Goal: Information Seeking & Learning: Find specific page/section

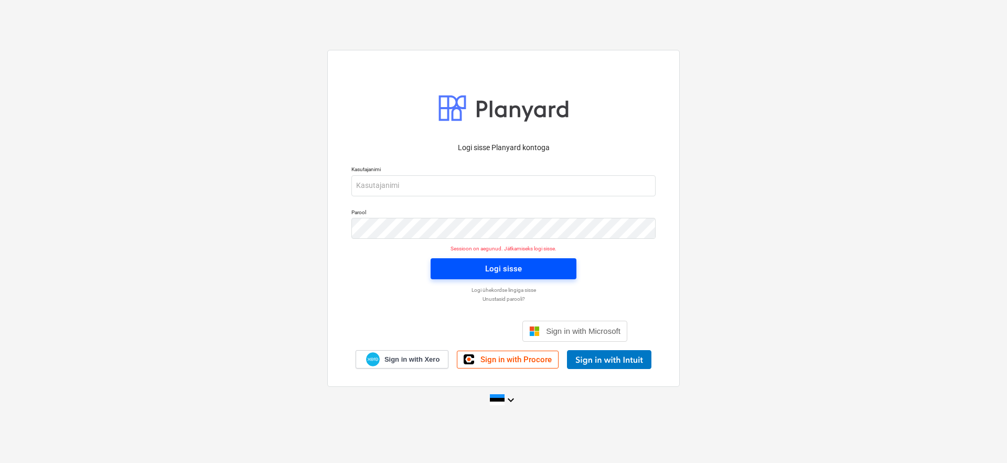
click at [473, 268] on span "Logi sisse" at bounding box center [503, 269] width 121 height 14
click at [458, 325] on div "Logi sisse Google’i kontoga. Avaneb uuel vahelehel" at bounding box center [447, 330] width 134 height 23
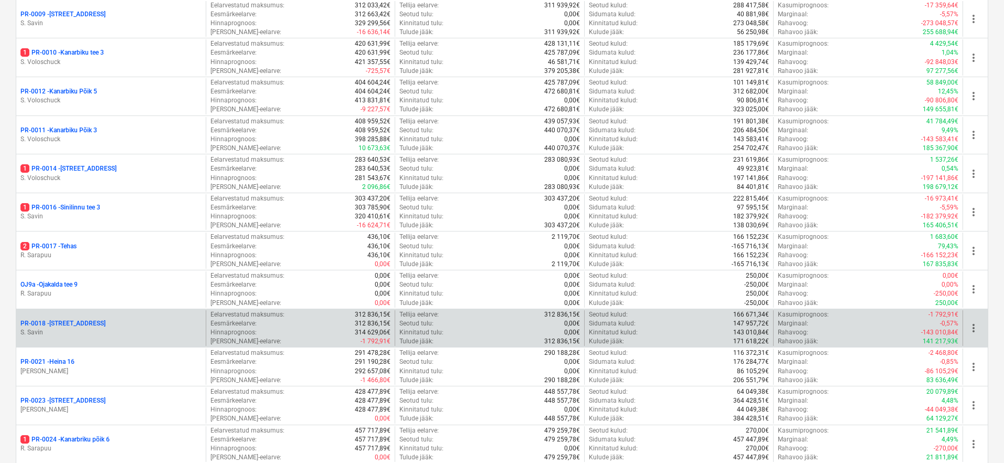
scroll to position [707, 0]
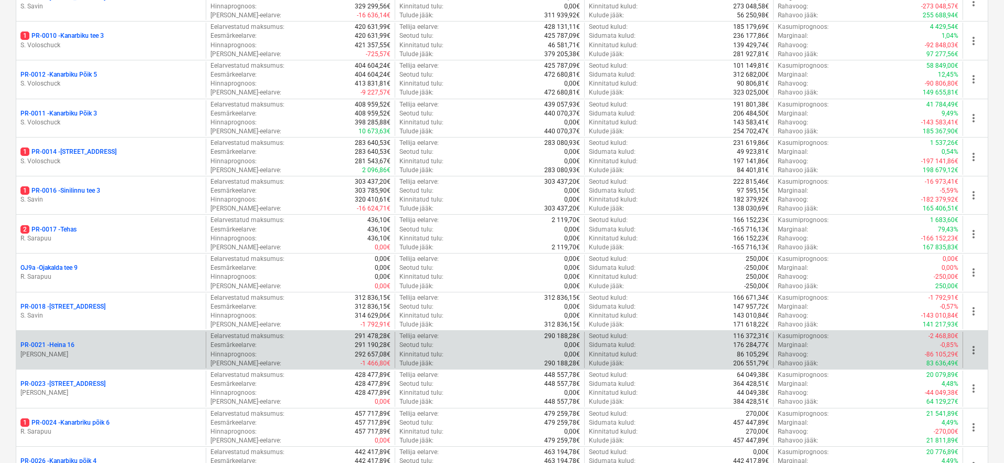
click at [56, 332] on div "PR-0021 - Heina 16 [PERSON_NAME]" at bounding box center [110, 350] width 189 height 36
click at [55, 340] on p "PR-0021 - Heina 16" at bounding box center [47, 344] width 54 height 9
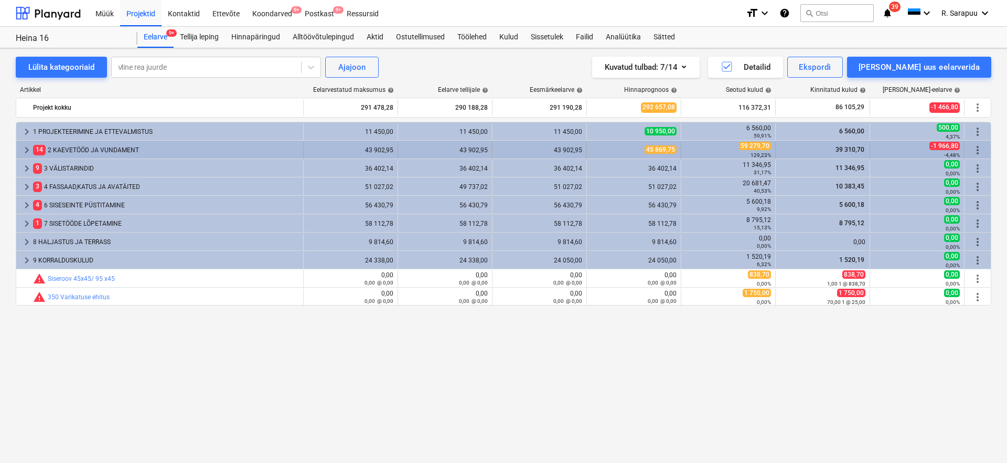
click at [29, 143] on div "keyboard_arrow_right" at bounding box center [26, 150] width 13 height 17
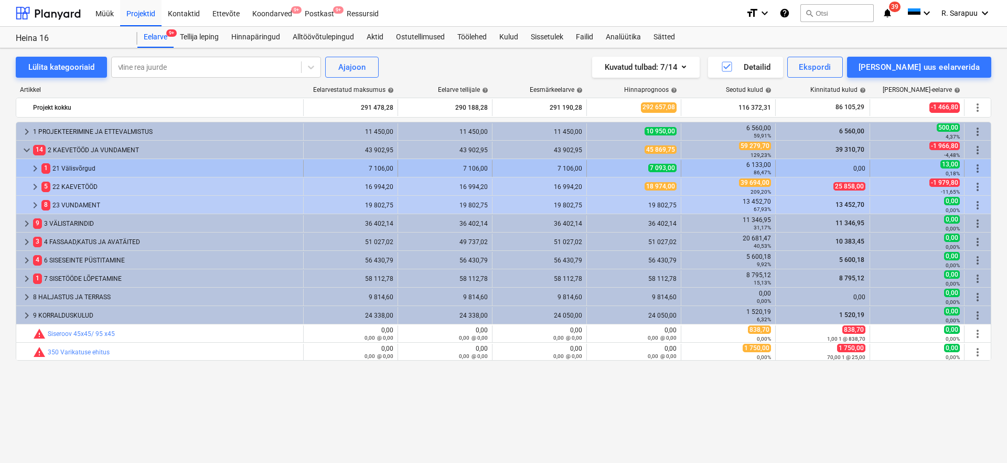
click at [39, 171] on span "keyboard_arrow_right" at bounding box center [35, 168] width 13 height 13
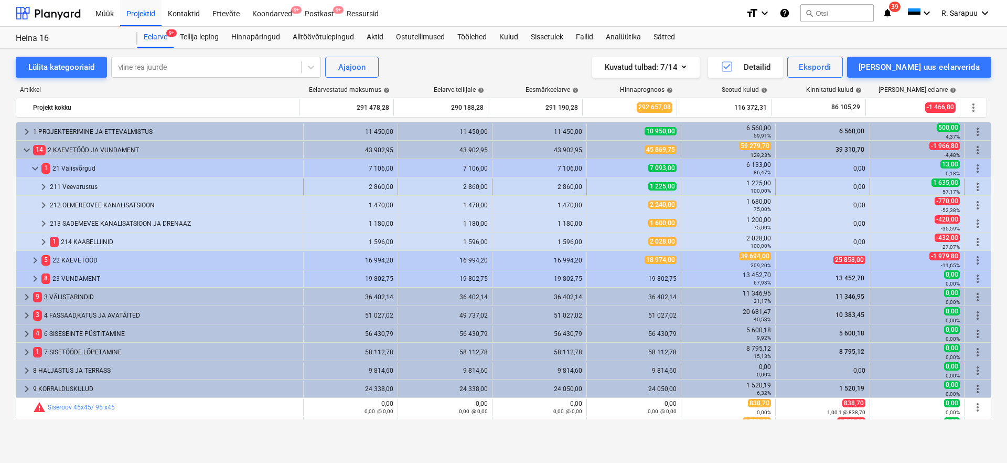
click at [42, 186] on span "keyboard_arrow_right" at bounding box center [43, 186] width 13 height 13
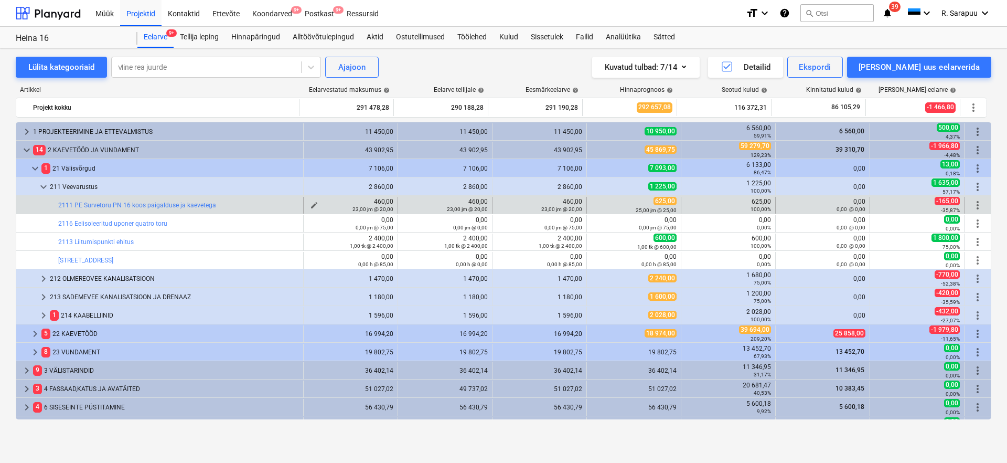
click at [380, 211] on small "23,00 jm @ 20,00" at bounding box center [373, 209] width 41 height 6
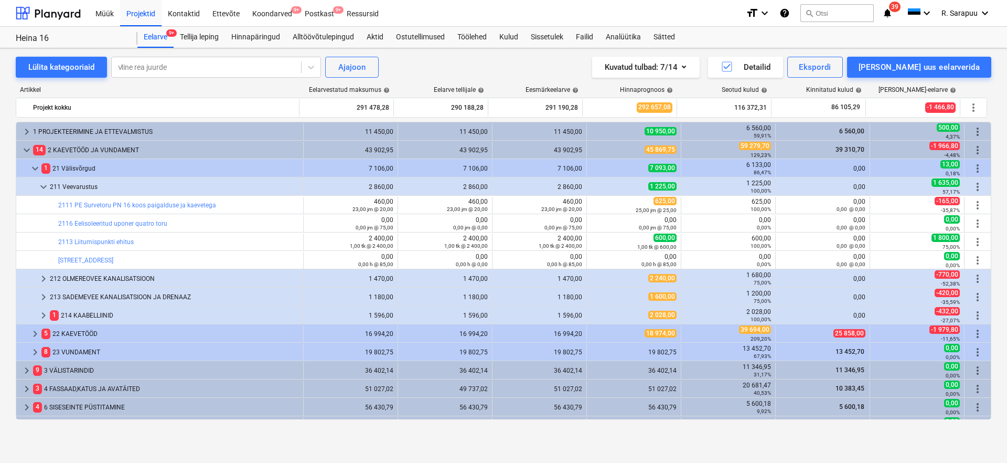
click at [375, 127] on div "11 450,00" at bounding box center [351, 131] width 86 height 17
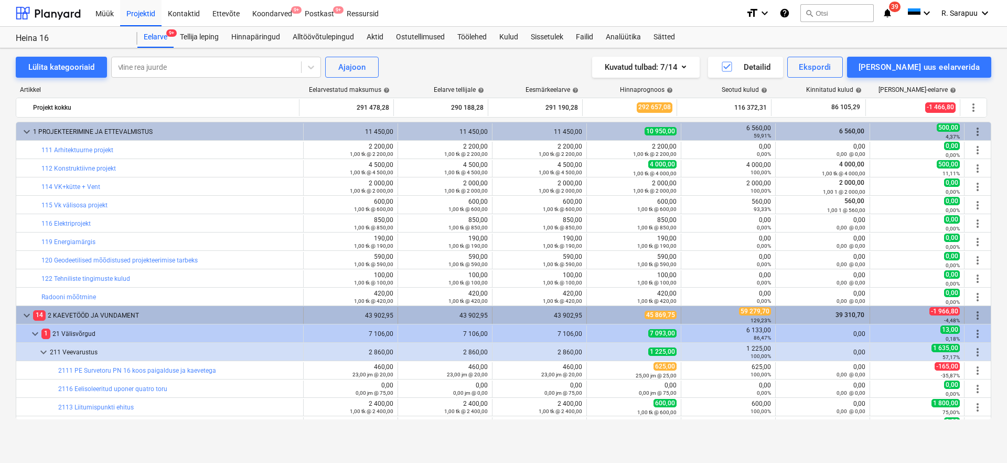
click at [23, 317] on span "keyboard_arrow_down" at bounding box center [26, 315] width 13 height 13
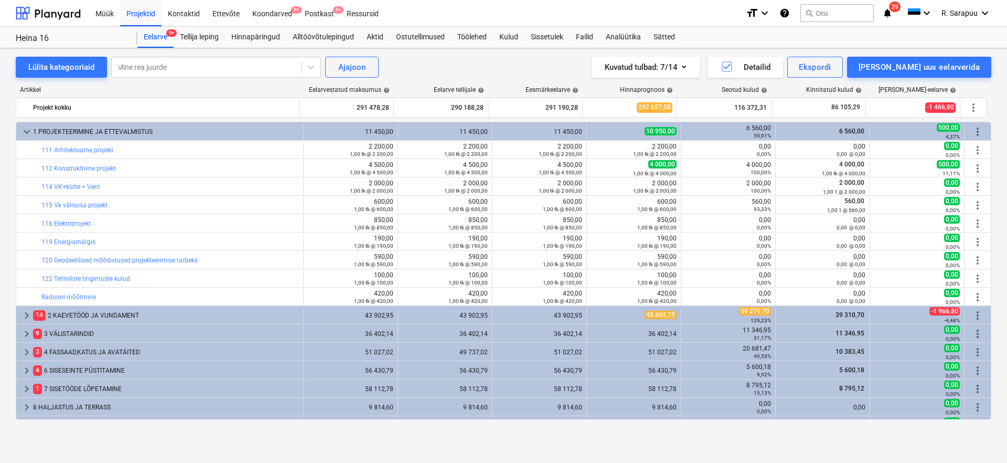
click at [23, 317] on span "keyboard_arrow_right" at bounding box center [26, 315] width 13 height 13
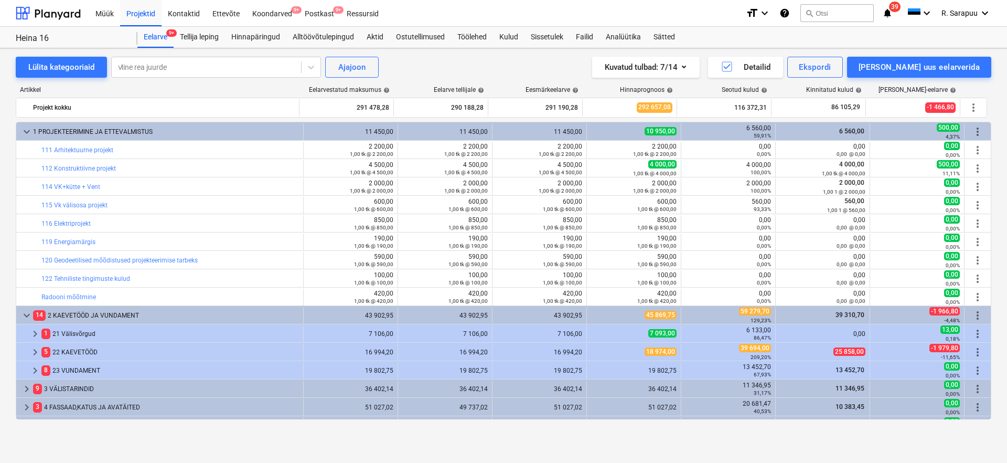
scroll to position [30, 0]
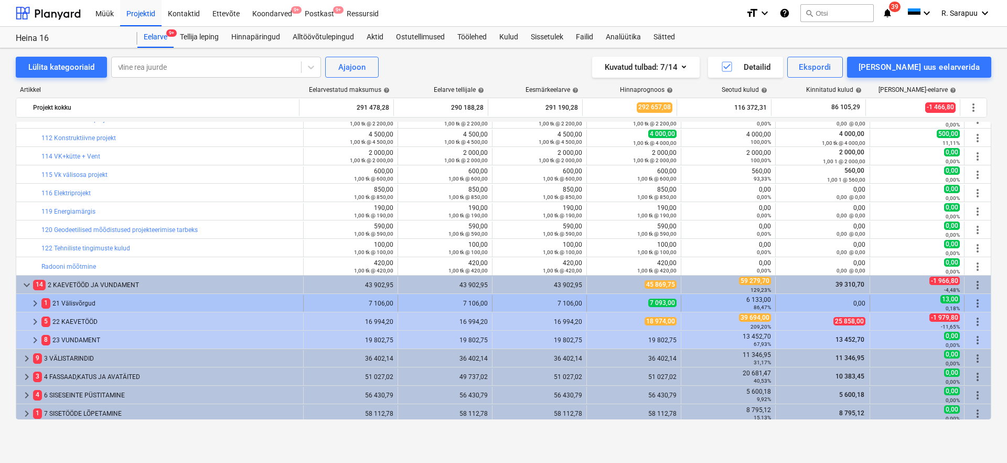
click at [36, 304] on span "keyboard_arrow_right" at bounding box center [35, 303] width 13 height 13
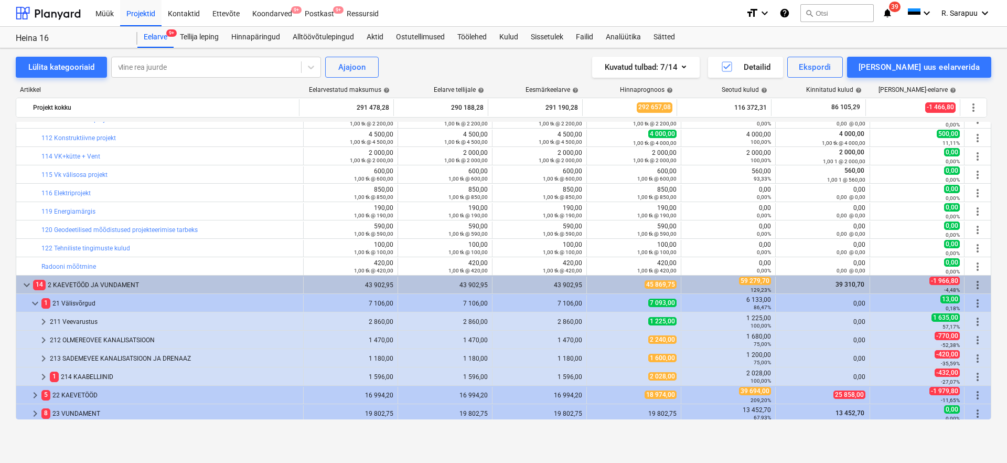
scroll to position [48, 0]
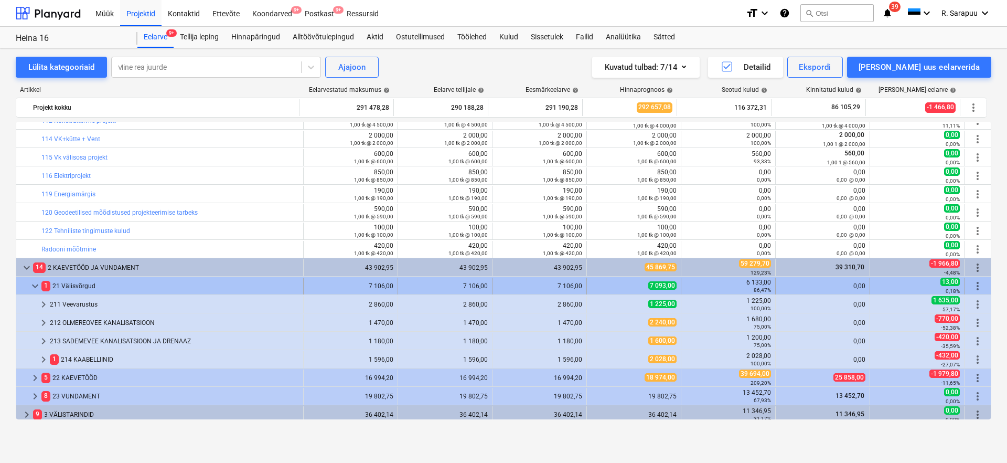
click at [41, 285] on span "1" at bounding box center [45, 286] width 9 height 10
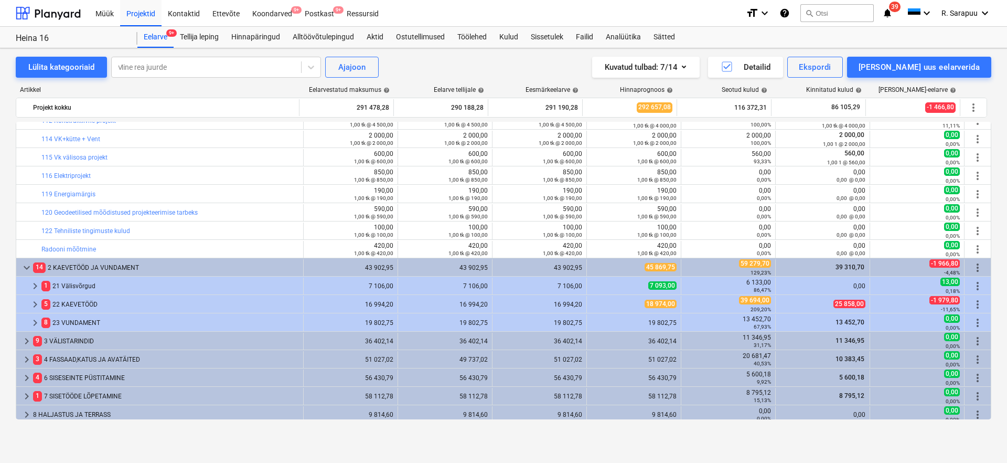
click at [41, 285] on span "1" at bounding box center [45, 286] width 9 height 10
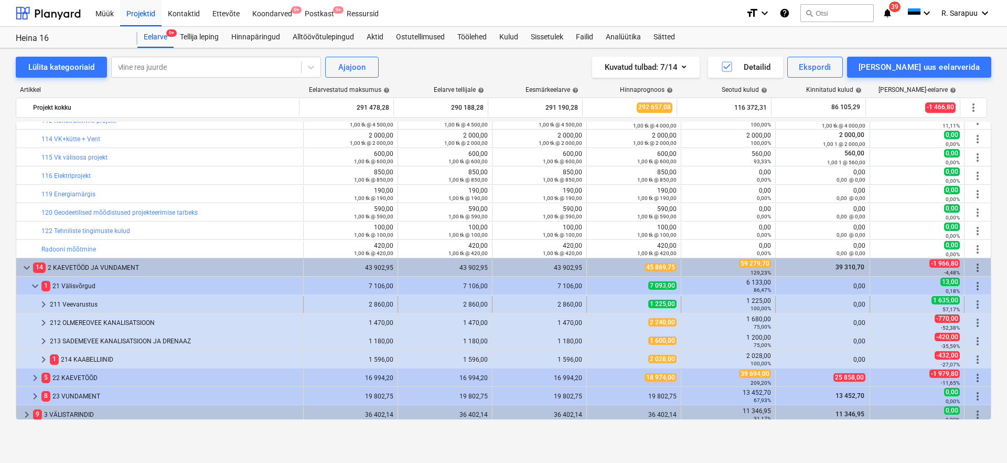
click at [46, 305] on span "keyboard_arrow_right" at bounding box center [43, 304] width 13 height 13
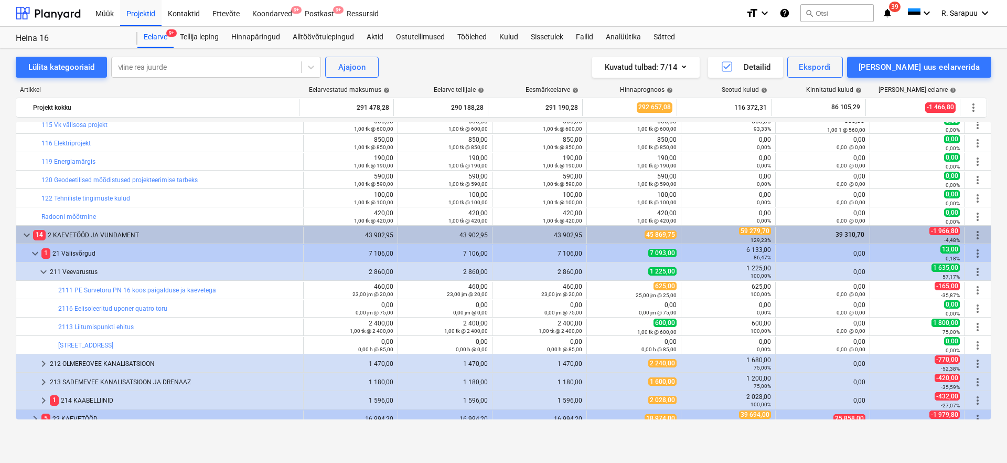
scroll to position [97, 0]
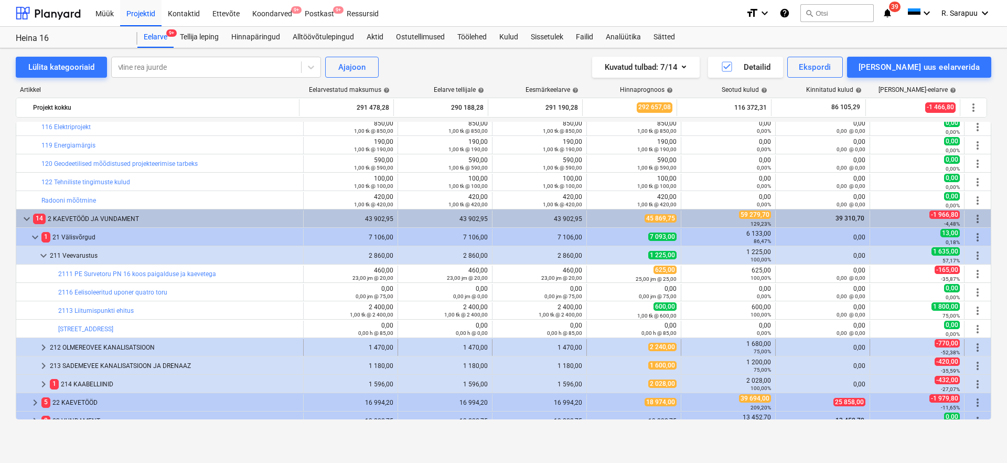
click at [41, 347] on span "keyboard_arrow_right" at bounding box center [43, 347] width 13 height 13
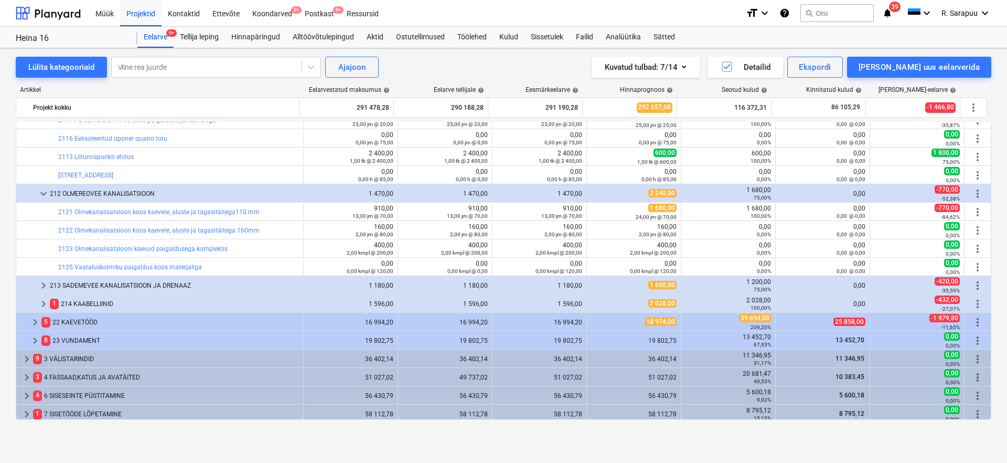
scroll to position [262, 0]
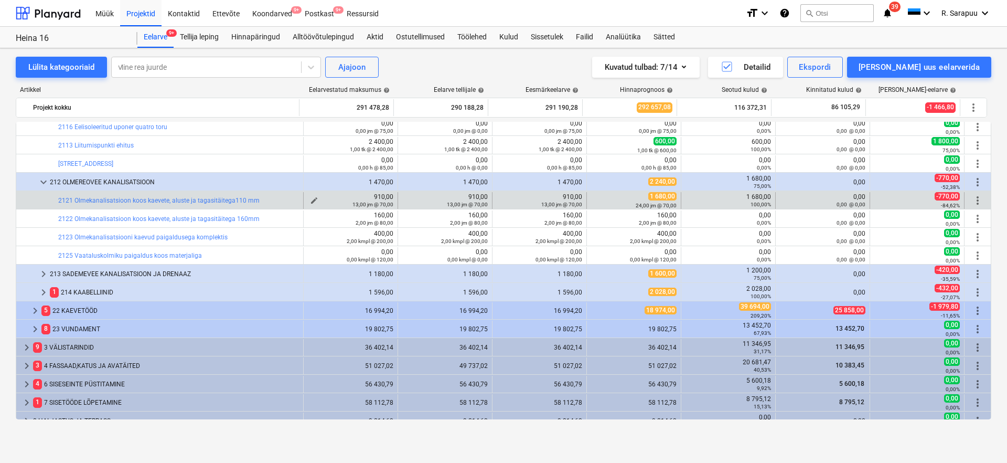
click at [347, 203] on div "13,00 jm @ 70,00" at bounding box center [351, 203] width 86 height 7
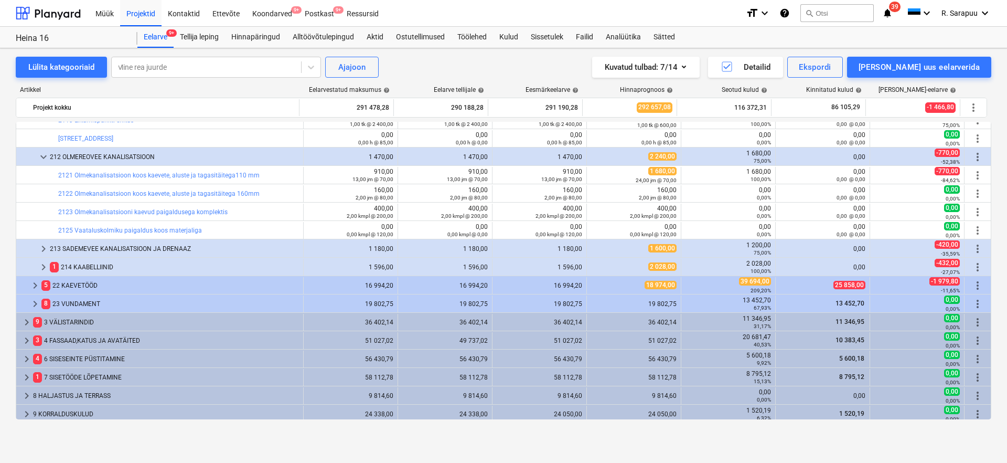
scroll to position [275, 0]
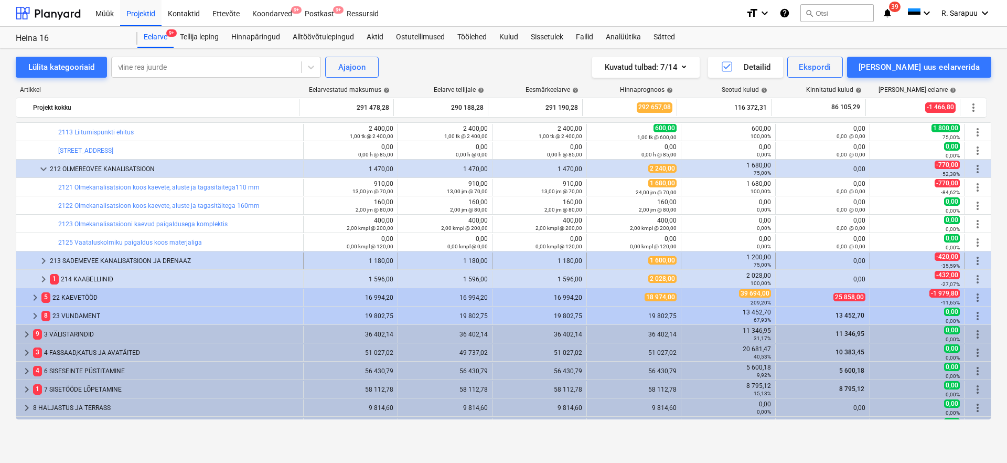
click at [46, 257] on span "keyboard_arrow_right" at bounding box center [43, 260] width 13 height 13
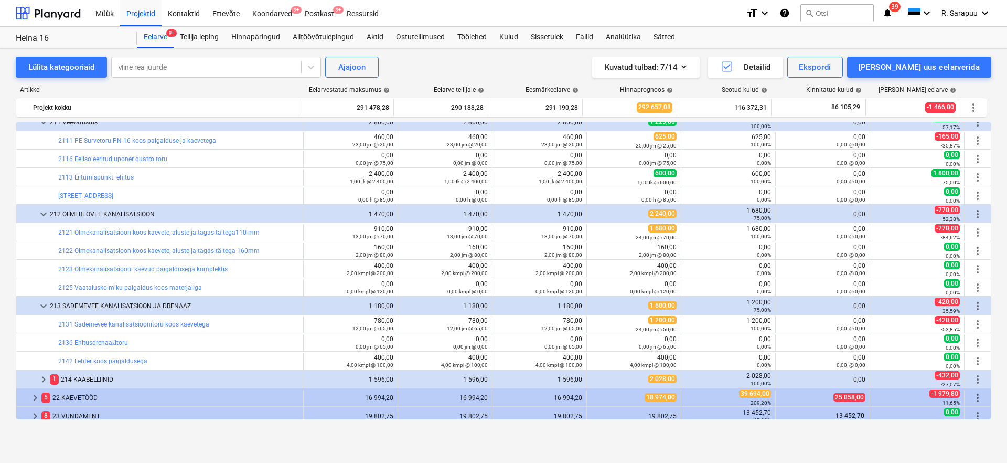
scroll to position [268, 0]
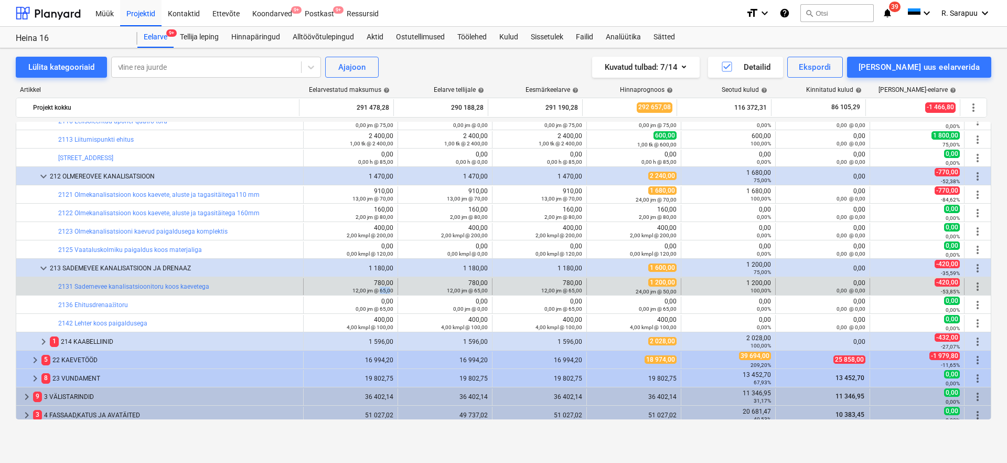
drag, startPoint x: 377, startPoint y: 289, endPoint x: 395, endPoint y: 289, distance: 17.3
click at [390, 289] on div "edit 780,00 12,00 jm @ 65,00" at bounding box center [351, 286] width 94 height 17
click at [359, 286] on div "780,00 12,00 jm @ 65,00" at bounding box center [351, 286] width 86 height 15
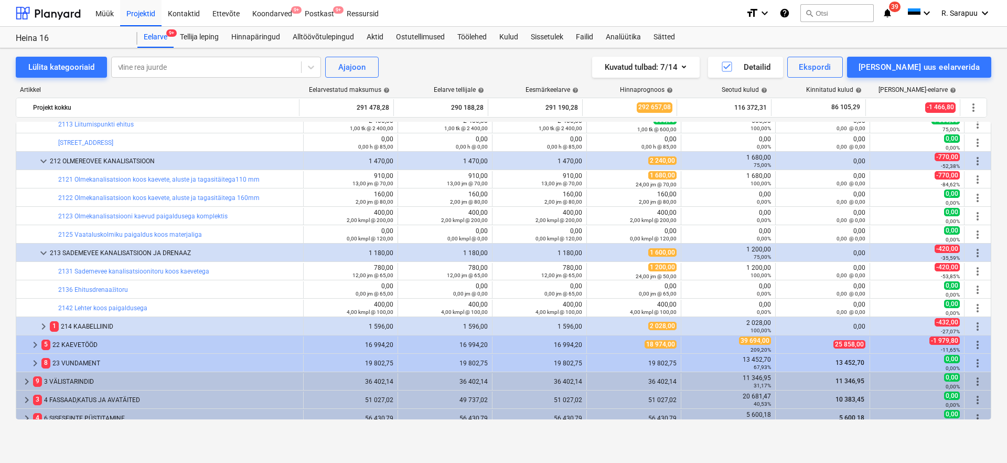
scroll to position [293, 0]
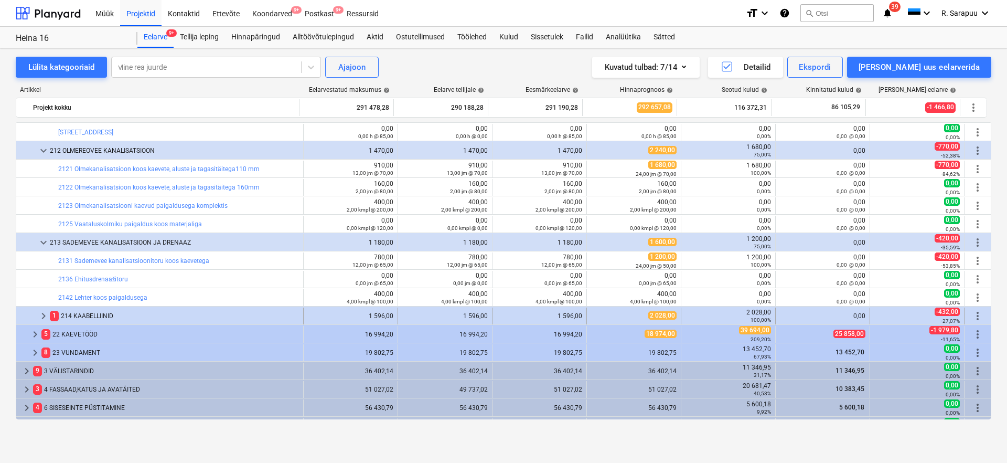
click at [44, 316] on span "keyboard_arrow_right" at bounding box center [43, 316] width 13 height 13
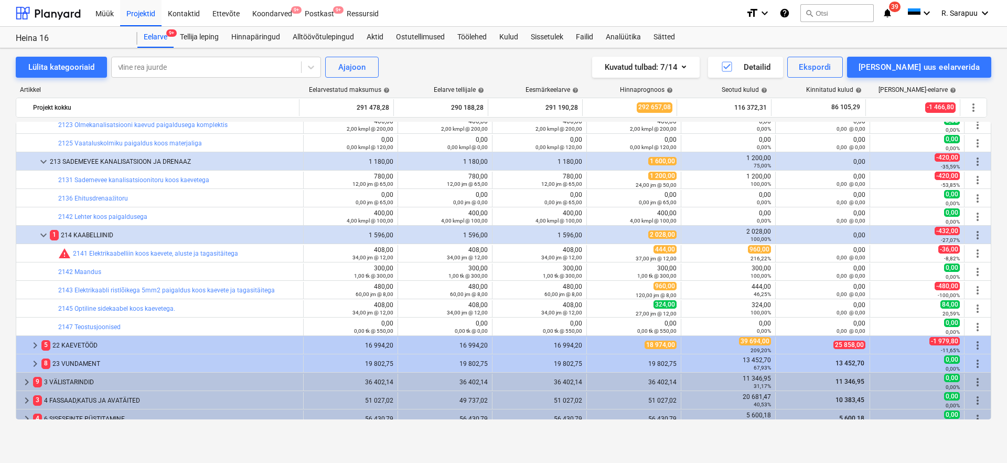
scroll to position [375, 0]
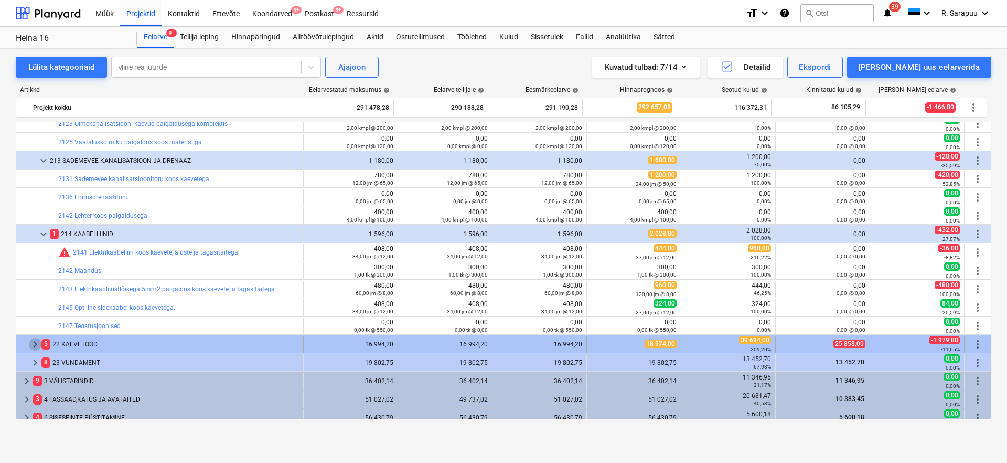
click at [37, 343] on span "keyboard_arrow_right" at bounding box center [35, 344] width 13 height 13
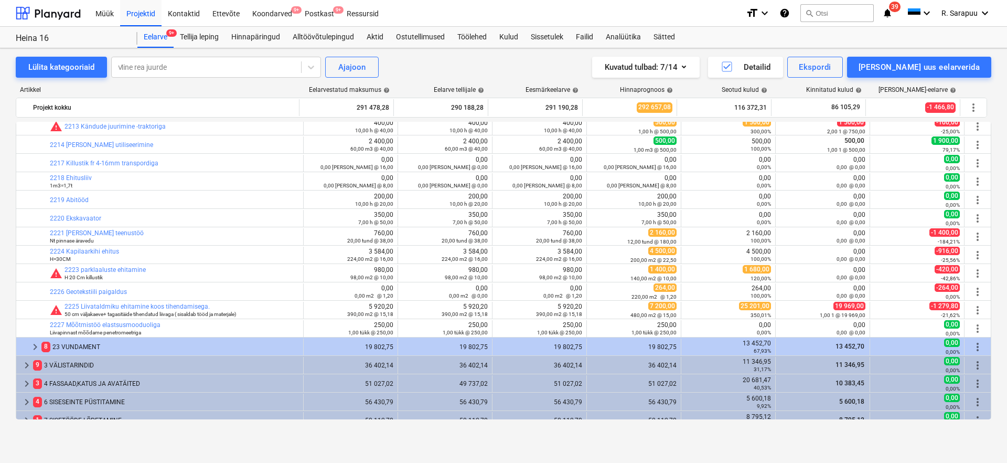
scroll to position [650, 0]
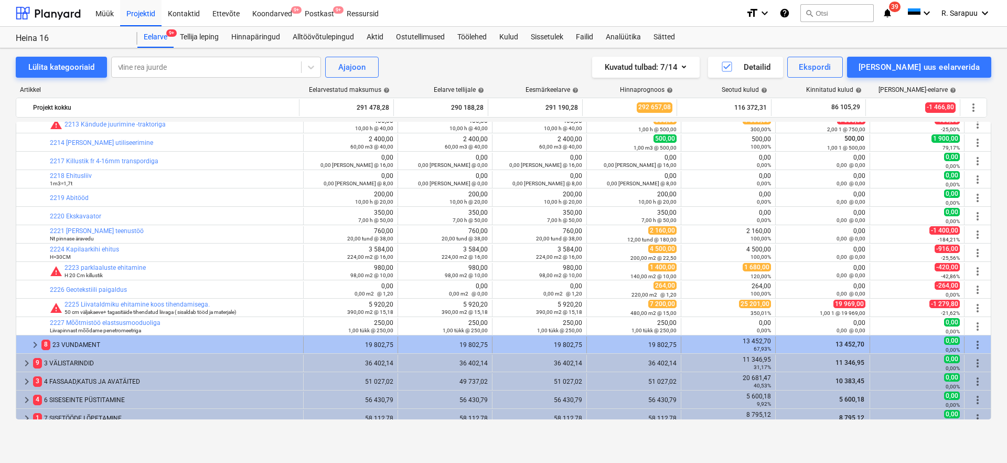
click at [39, 345] on span "keyboard_arrow_right" at bounding box center [35, 344] width 13 height 13
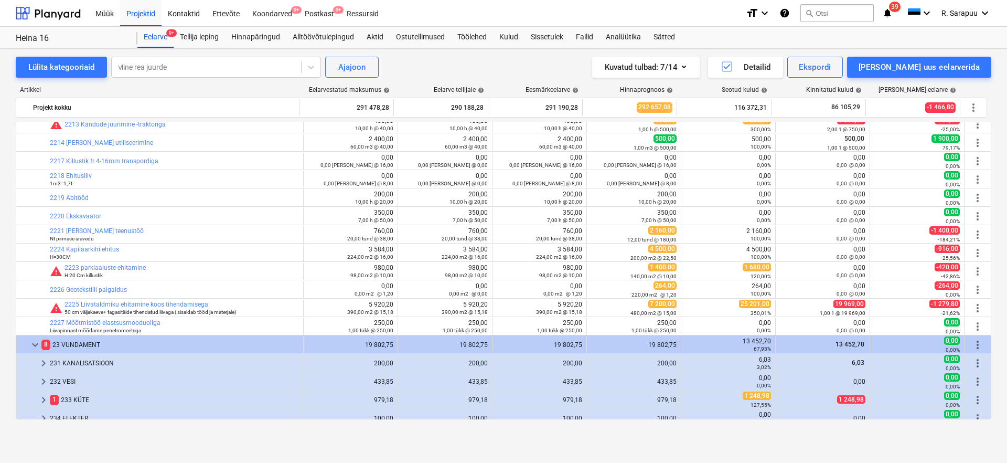
scroll to position [696, 0]
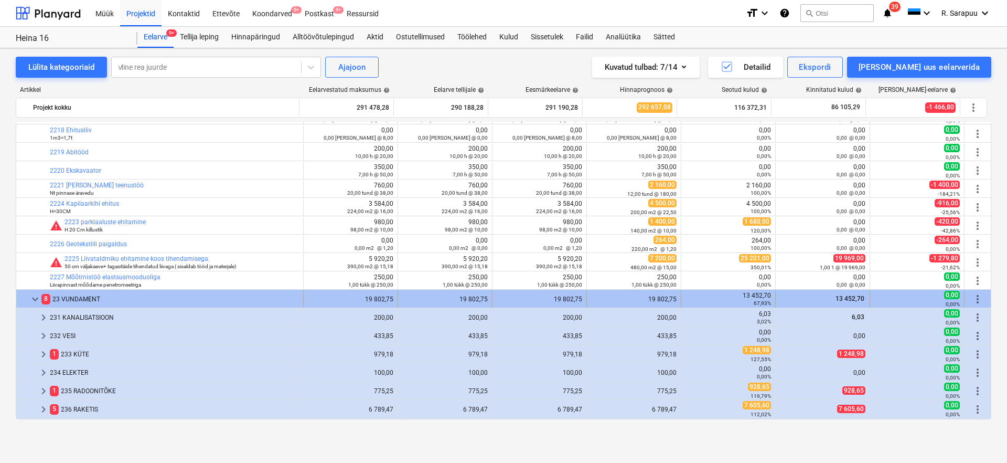
click at [39, 299] on span "keyboard_arrow_down" at bounding box center [35, 299] width 13 height 13
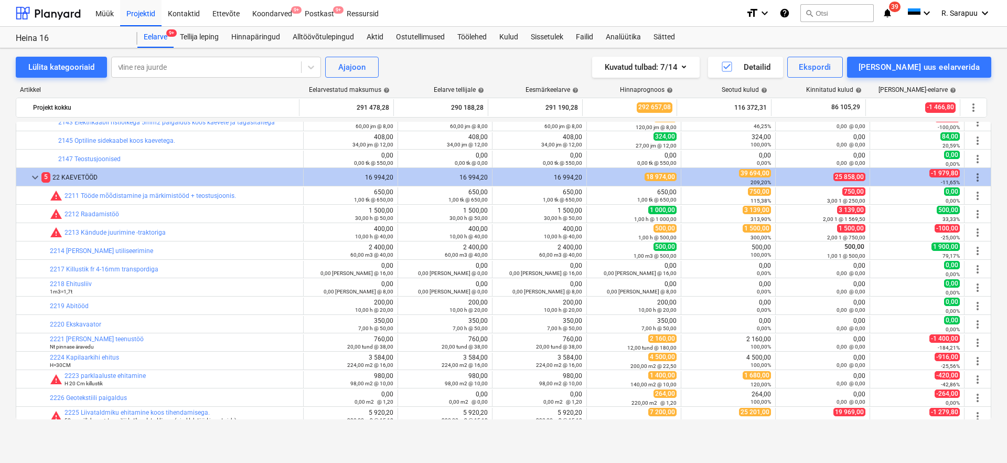
scroll to position [449, 0]
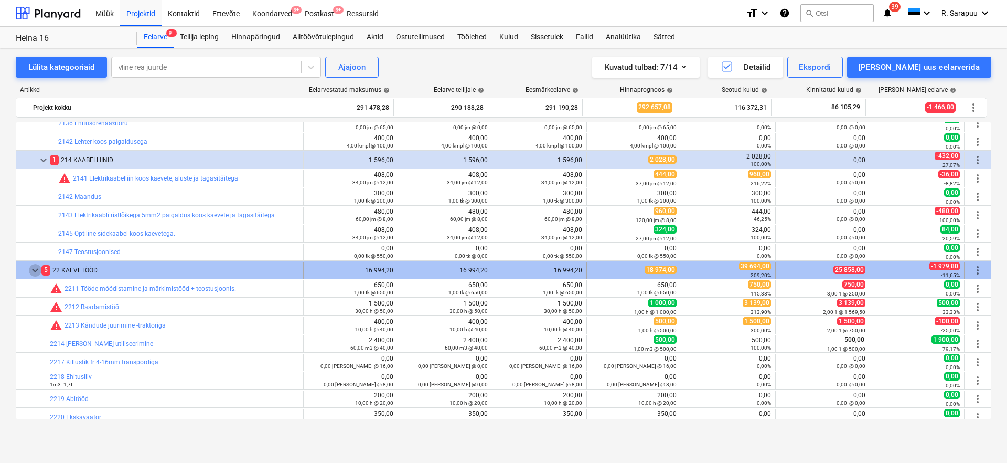
click at [33, 271] on span "keyboard_arrow_down" at bounding box center [35, 270] width 13 height 13
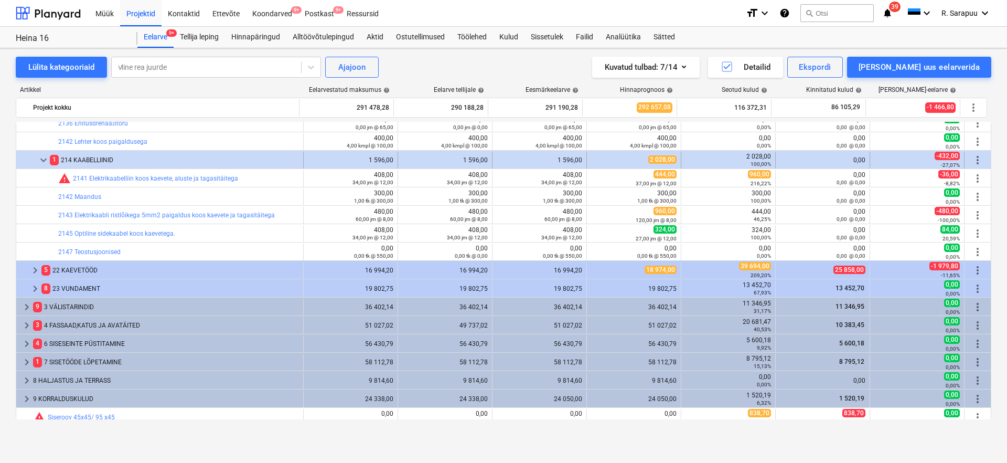
click at [41, 161] on span "keyboard_arrow_down" at bounding box center [43, 160] width 13 height 13
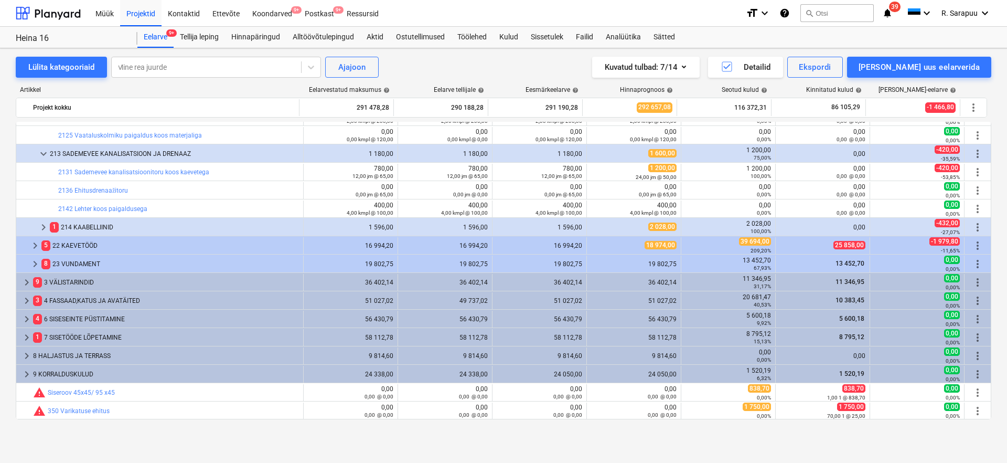
scroll to position [303, 0]
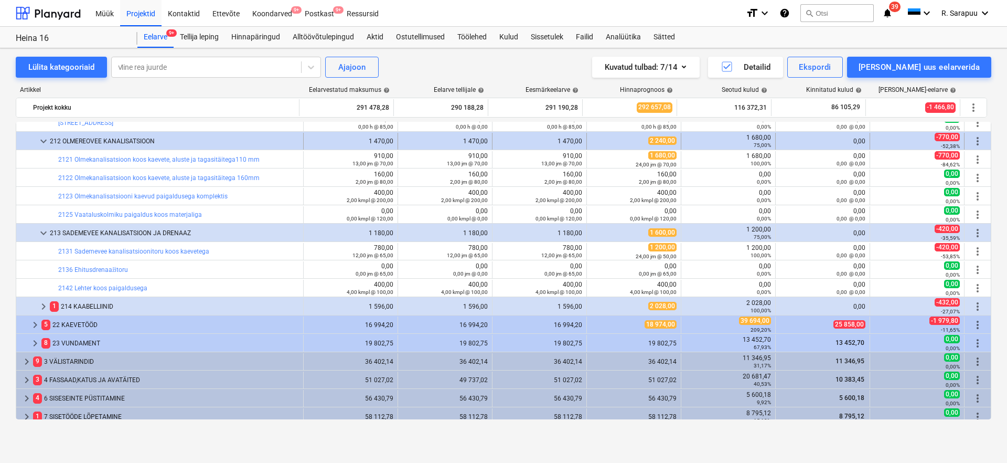
click at [43, 143] on span "keyboard_arrow_down" at bounding box center [43, 141] width 13 height 13
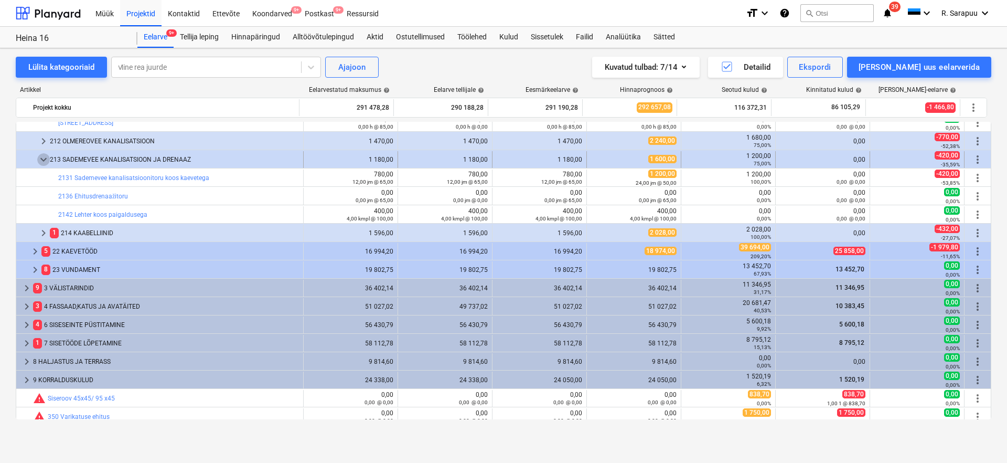
click at [42, 165] on span "keyboard_arrow_down" at bounding box center [43, 159] width 13 height 13
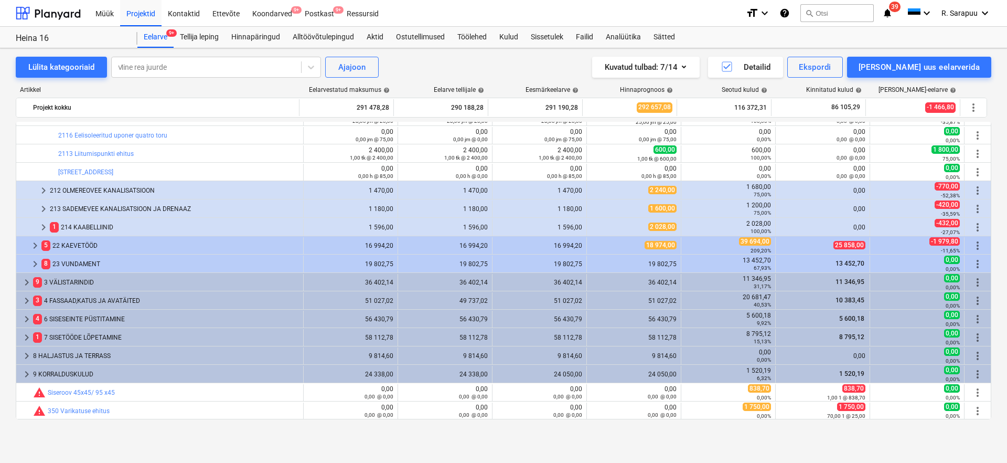
scroll to position [105, 0]
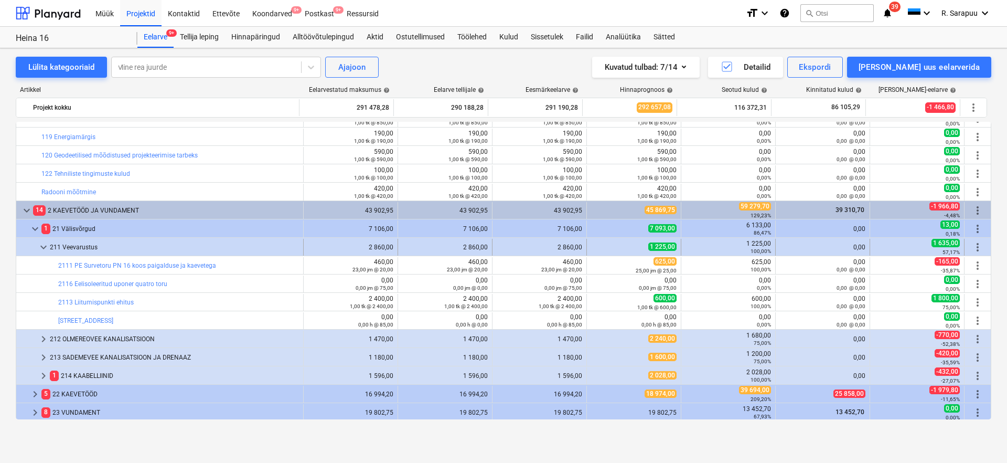
click at [42, 244] on span "keyboard_arrow_down" at bounding box center [43, 247] width 13 height 13
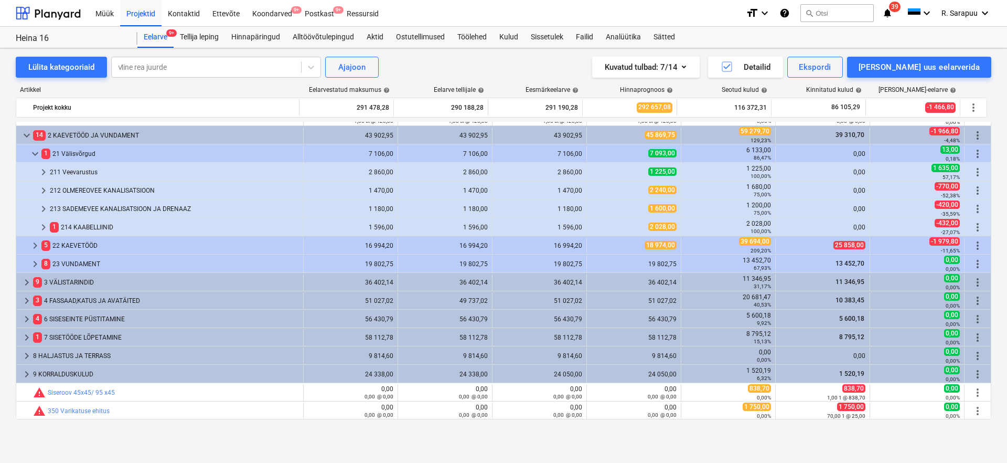
scroll to position [180, 0]
click at [835, 15] on button "search Otsi" at bounding box center [837, 13] width 73 height 18
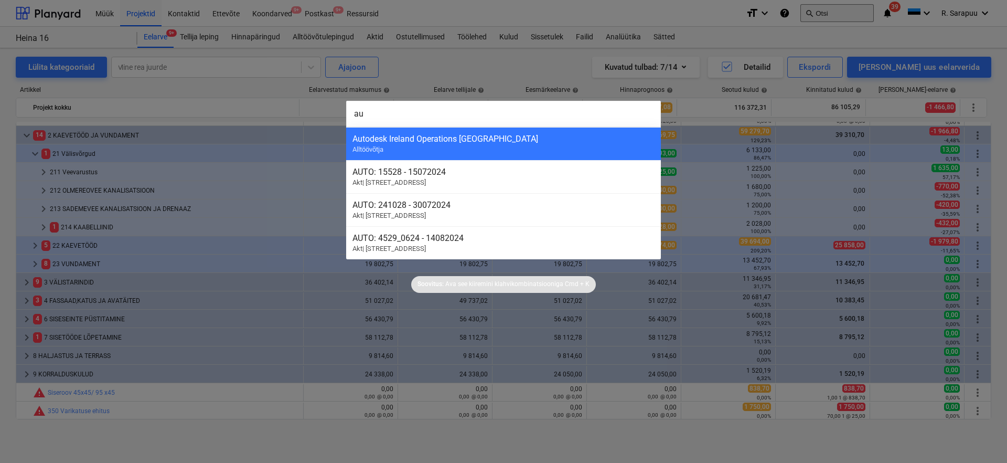
type input "aur"
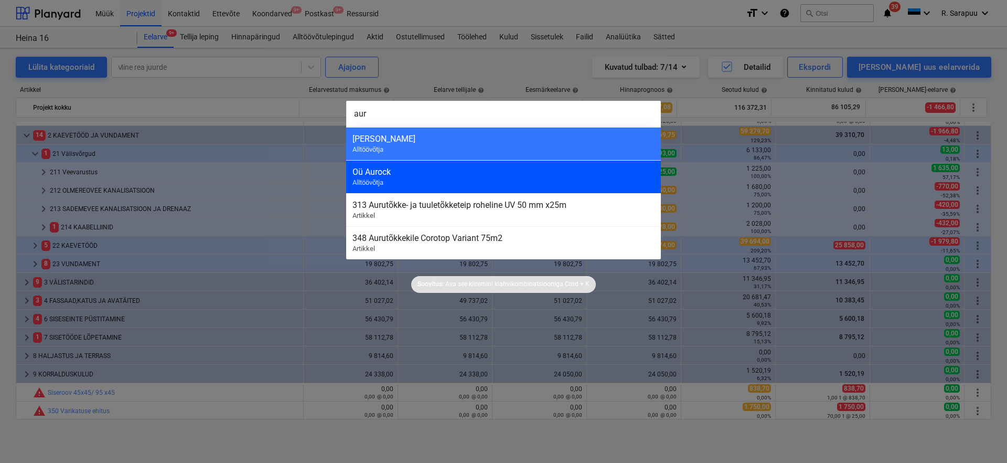
click at [492, 181] on div "Oü Aurock Alltöövõtja" at bounding box center [503, 176] width 315 height 33
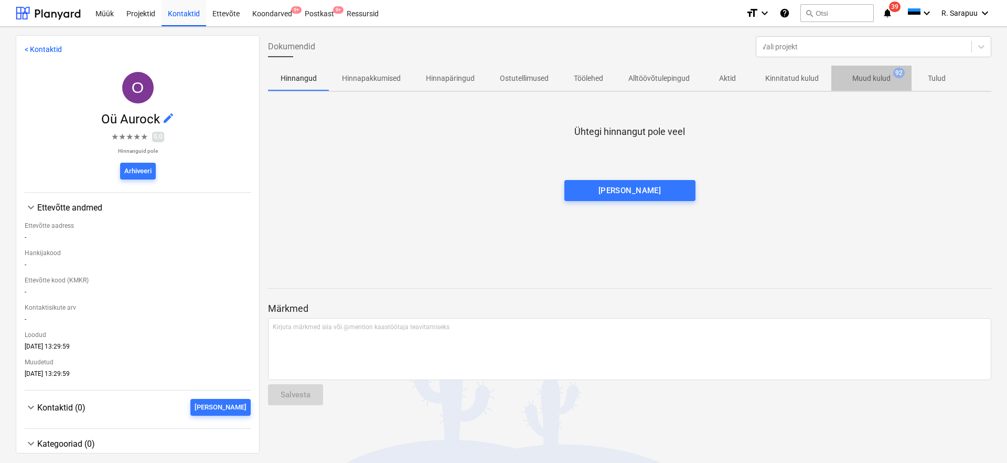
click at [884, 81] on p "Muud kulud" at bounding box center [871, 78] width 38 height 11
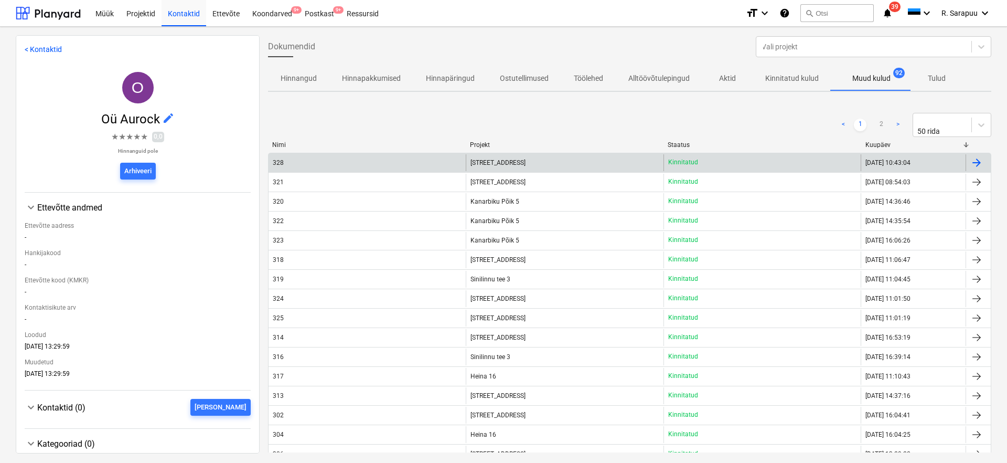
click at [535, 159] on div "[STREET_ADDRESS]" at bounding box center [564, 162] width 197 height 17
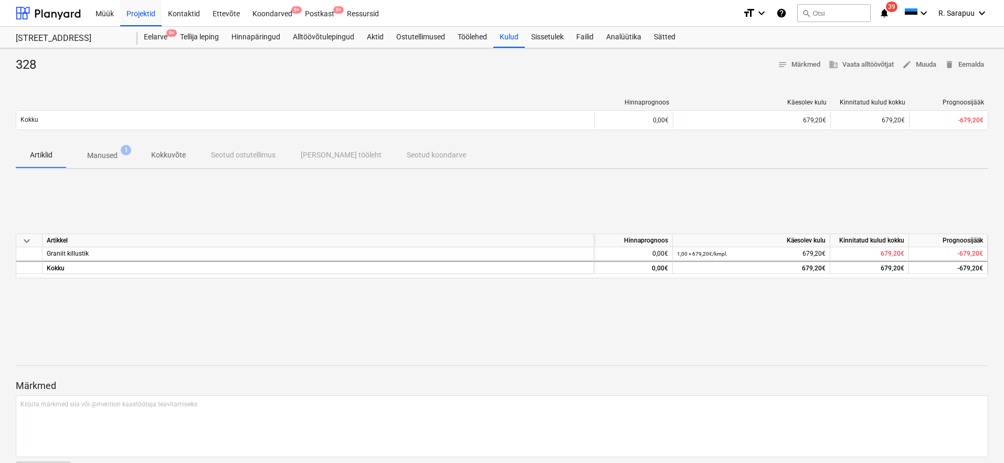
click at [105, 157] on p "Manused" at bounding box center [102, 155] width 30 height 11
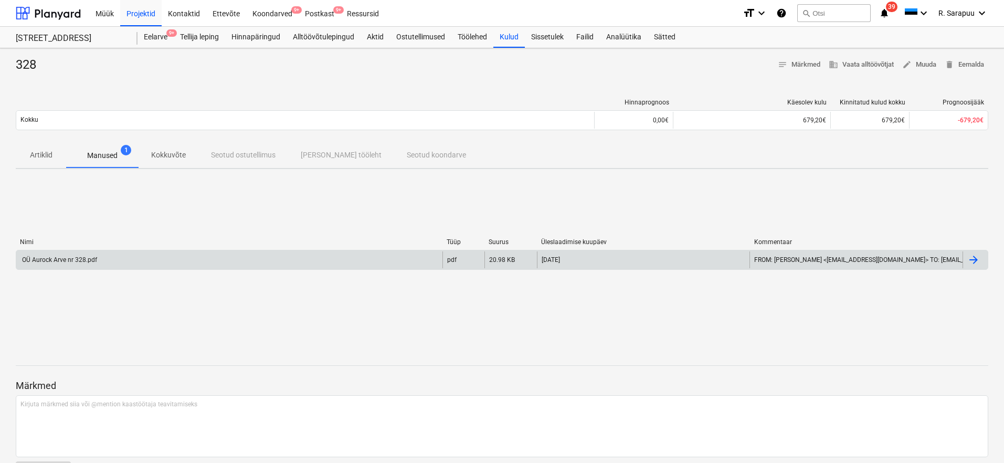
click at [90, 256] on div "OÜ Aurock Arve nr 328.pdf" at bounding box center [58, 259] width 77 height 7
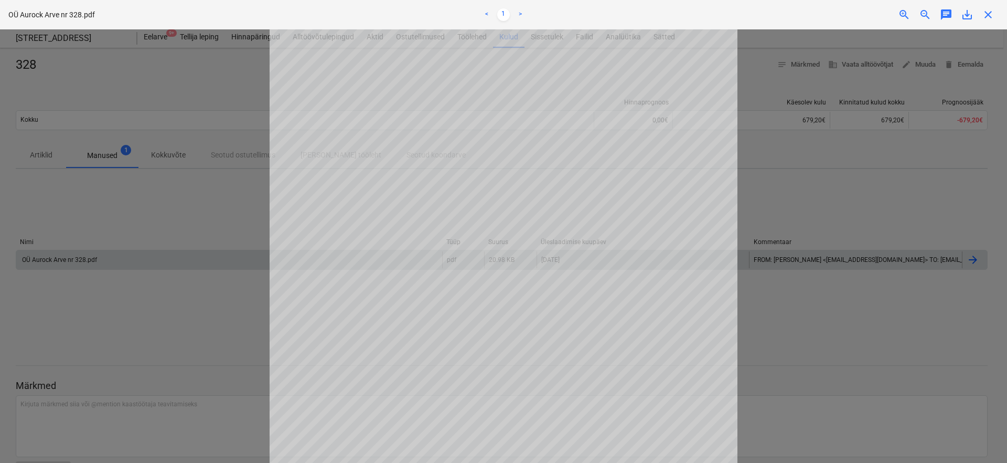
scroll to position [10, 0]
click at [989, 13] on span "close" at bounding box center [988, 14] width 13 height 13
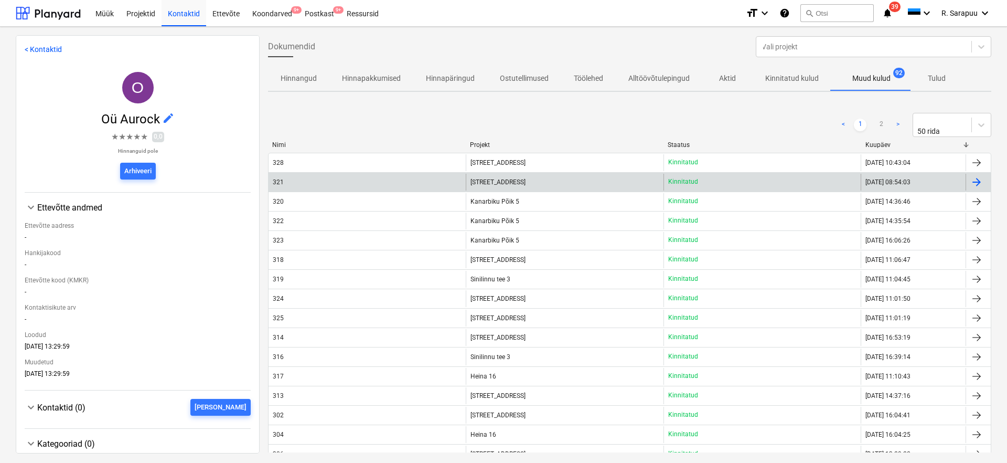
click at [525, 182] on div "[STREET_ADDRESS]" at bounding box center [564, 182] width 197 height 17
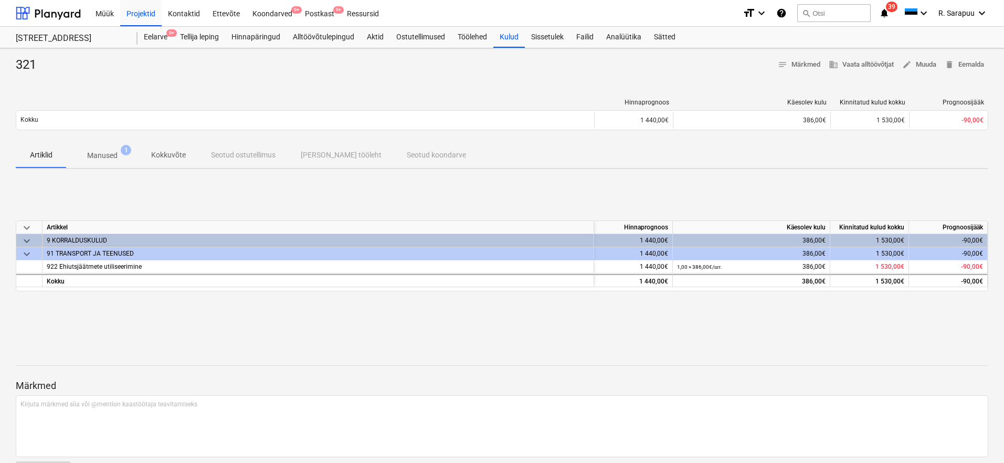
click at [113, 155] on p "Manused" at bounding box center [102, 155] width 30 height 11
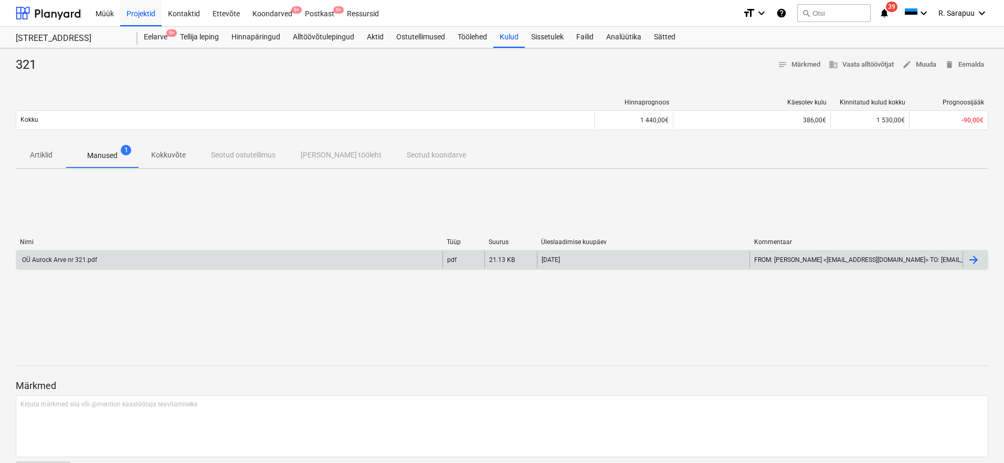
click at [76, 250] on div "OÜ Aurock Arve nr 321.pdf pdf 21.13 KB [DATE] FROM: [PERSON_NAME] <[EMAIL_ADDRE…" at bounding box center [502, 260] width 972 height 20
click at [76, 255] on div "OÜ Aurock Arve nr 321.pdf" at bounding box center [229, 259] width 426 height 17
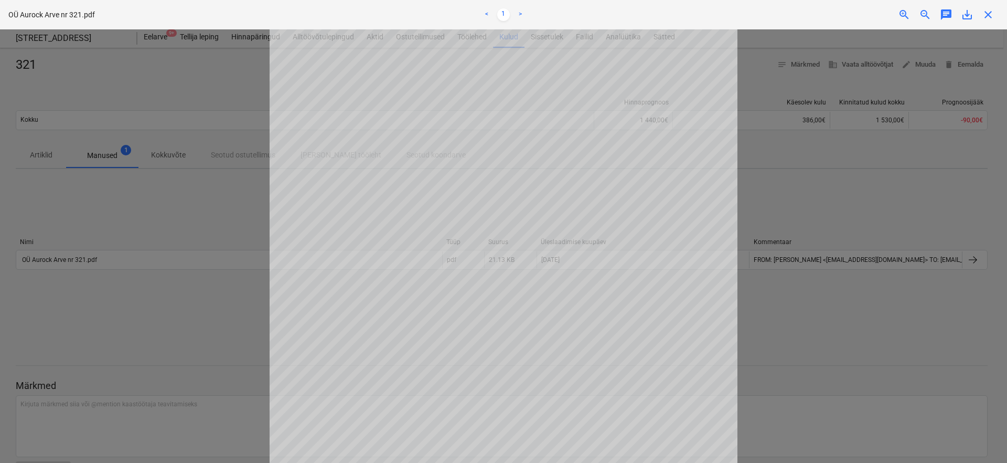
click at [990, 20] on span "close" at bounding box center [988, 14] width 13 height 13
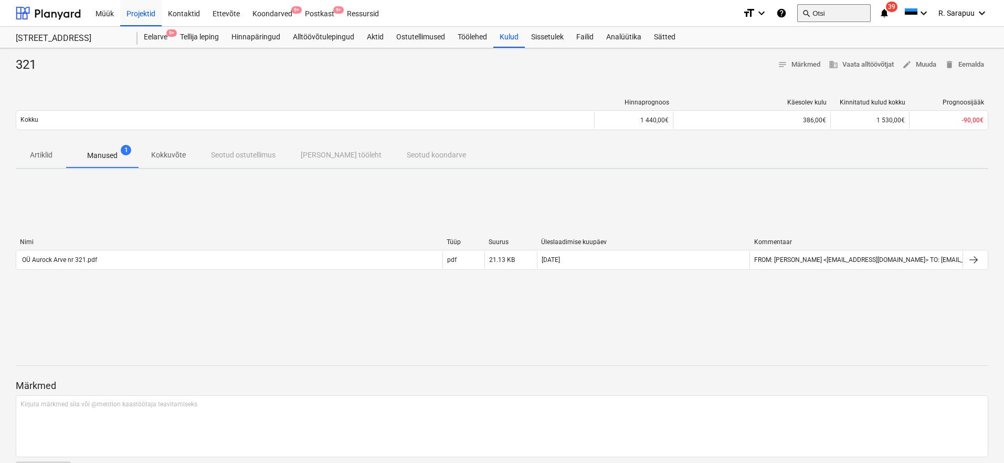
click at [827, 8] on button "search Otsi" at bounding box center [833, 13] width 73 height 18
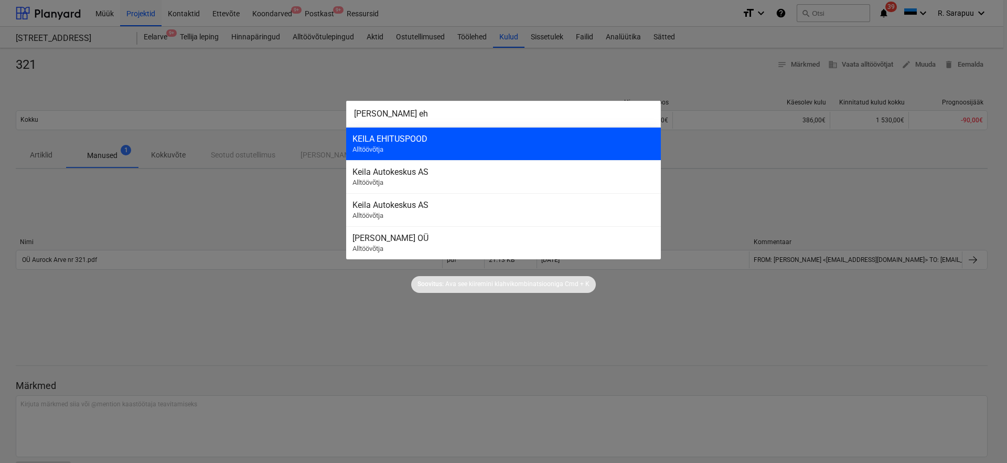
type input "[PERSON_NAME] eh"
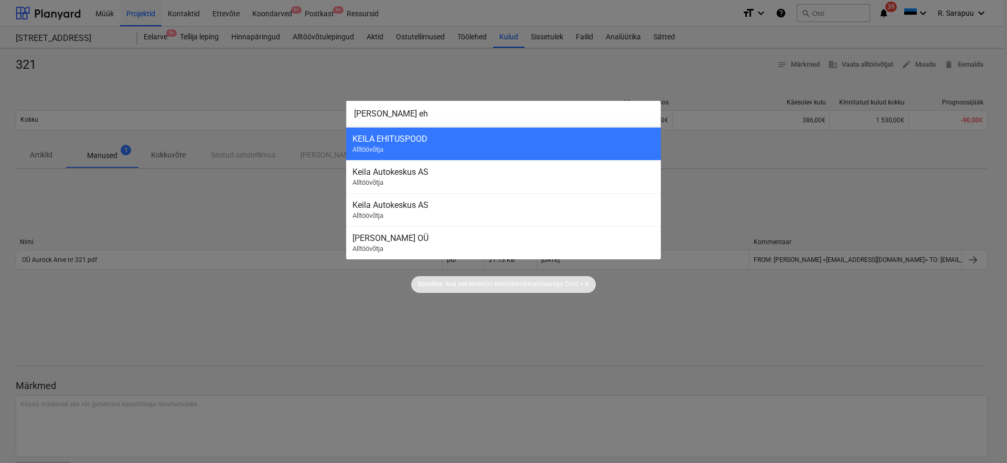
click at [418, 140] on div "KEILA EHITUSPOOD" at bounding box center [504, 139] width 302 height 10
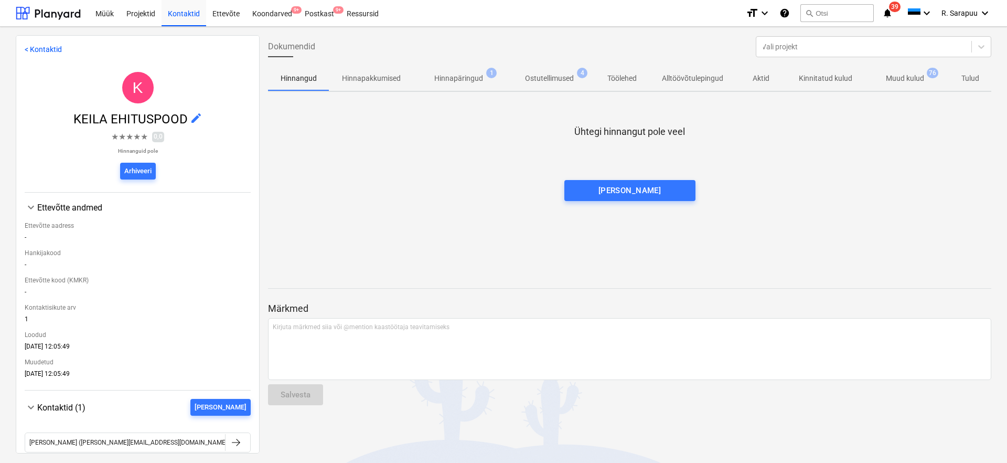
click at [900, 74] on p "Muud kulud" at bounding box center [905, 78] width 38 height 11
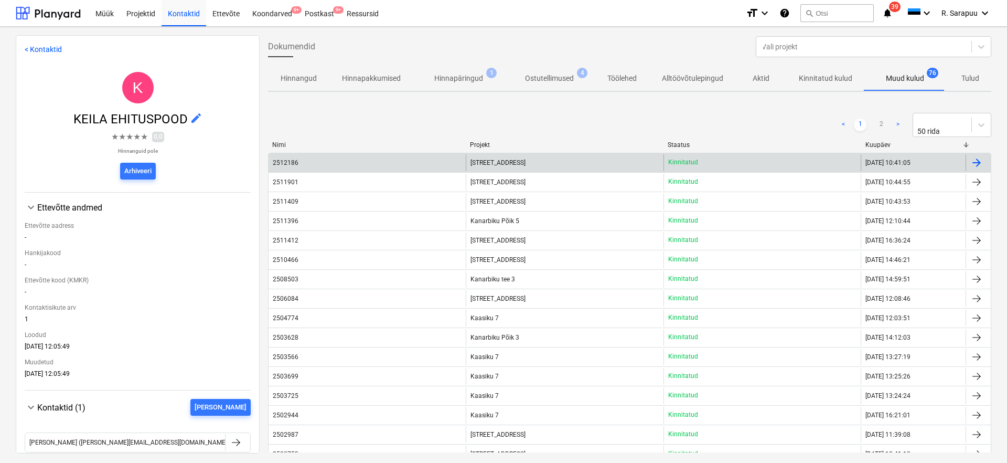
click at [498, 162] on span "[STREET_ADDRESS]" at bounding box center [498, 162] width 55 height 7
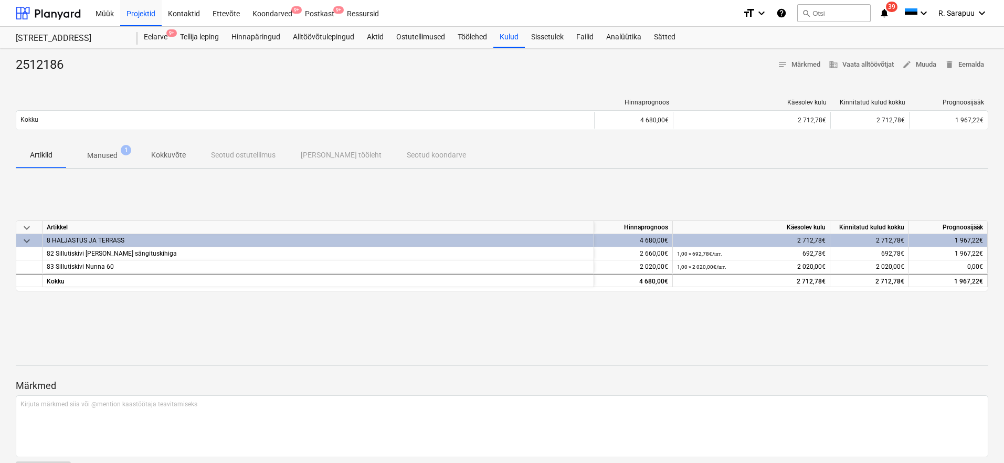
click at [106, 149] on span "Manused 1" at bounding box center [102, 155] width 72 height 19
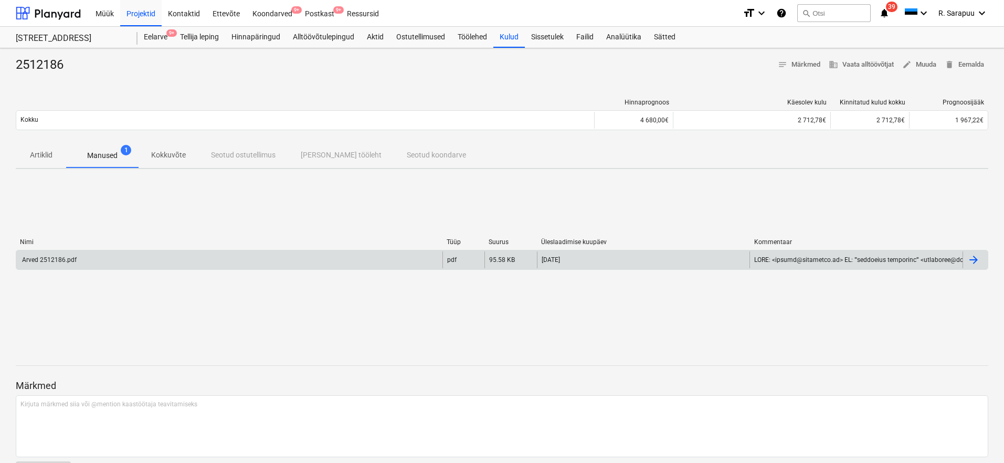
click at [55, 265] on div "Arved 2512186.pdf" at bounding box center [229, 259] width 426 height 17
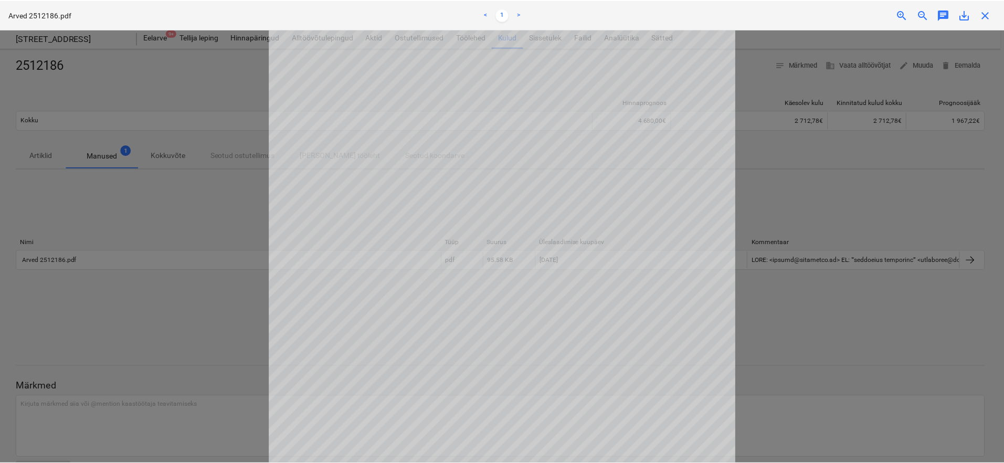
scroll to position [23, 0]
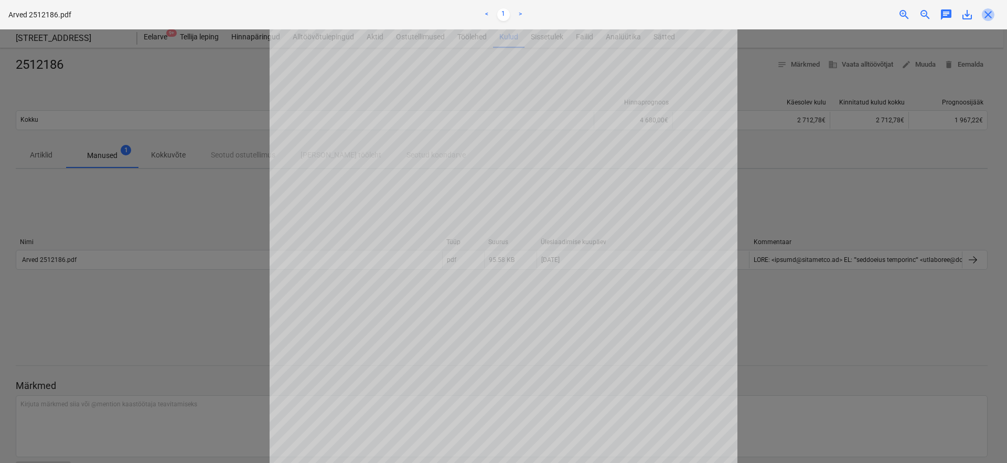
click at [990, 16] on span "close" at bounding box center [988, 14] width 13 height 13
